Goal: Transaction & Acquisition: Purchase product/service

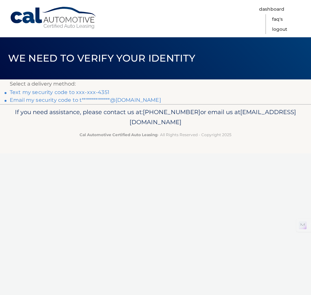
click at [101, 91] on link "Text my security code to xxx-xxx-4351" at bounding box center [60, 92] width 100 height 6
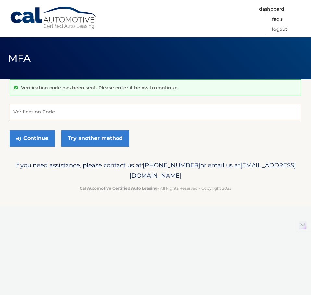
click at [87, 114] on input "Verification Code" at bounding box center [155, 112] width 291 height 16
type input "777478"
click at [10, 130] on button "Continue" at bounding box center [32, 138] width 45 height 16
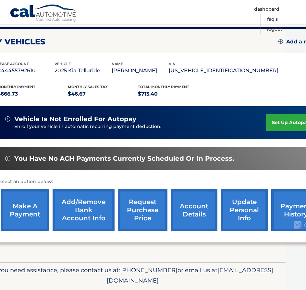
scroll to position [81, 44]
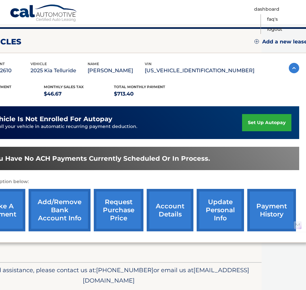
click at [268, 204] on link "payment history" at bounding box center [271, 210] width 49 height 42
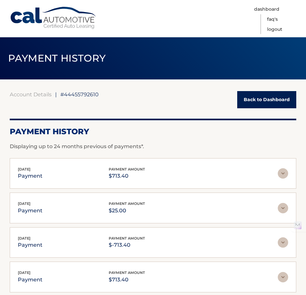
click at [156, 210] on div "[DATE] payment payment amount $25.00" at bounding box center [148, 208] width 260 height 15
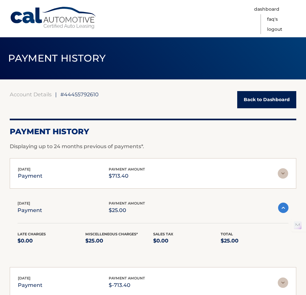
click at [156, 210] on div "Sep 08, 2025 payment payment amount $25.00" at bounding box center [148, 207] width 260 height 15
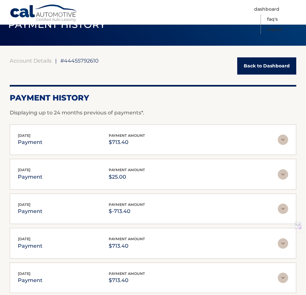
scroll to position [38, 0]
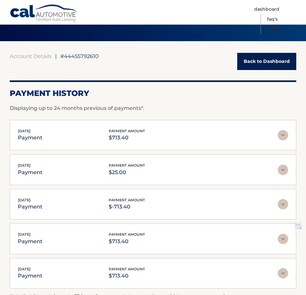
click at [154, 165] on div "Sep 08, 2025 payment payment amount $25.00" at bounding box center [148, 169] width 260 height 15
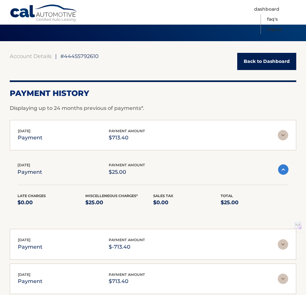
click at [155, 141] on div "Sep 08, 2025 payment payment amount $713.40" at bounding box center [148, 135] width 260 height 15
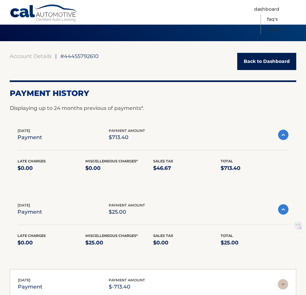
click at [155, 141] on div "Sep 08, 2025 payment payment amount $713.40" at bounding box center [148, 135] width 260 height 15
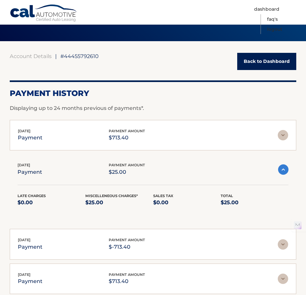
click at [157, 188] on div "Late Charges $0.00 Miscelleneous Charges* $25.00 Sales Tax $0.00 Total $25.00" at bounding box center [153, 196] width 271 height 38
click at [152, 178] on div "Late Charges $0.00 Miscelleneous Charges* $25.00 Sales Tax $0.00 Total $25.00" at bounding box center [153, 196] width 271 height 38
click at [143, 167] on div "payment amount $25.00" at bounding box center [127, 169] width 36 height 15
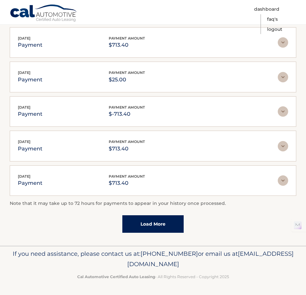
scroll to position [0, 0]
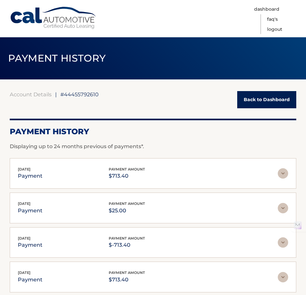
click at [251, 107] on link "Back to Dashboard" at bounding box center [266, 99] width 59 height 17
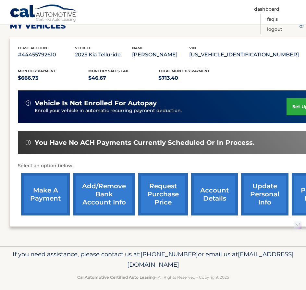
scroll to position [98, 0]
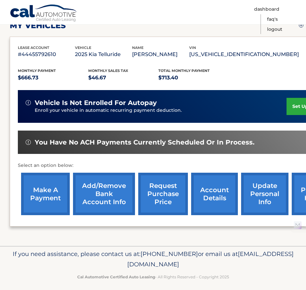
click at [43, 184] on link "make a payment" at bounding box center [45, 194] width 49 height 42
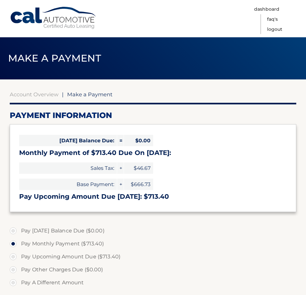
select select "ZDRlYTA5OWEtNzU2ZS00YjQxLWI0ZGUtNzY2MGNhNDVkZTA0"
